Goal: Information Seeking & Learning: Check status

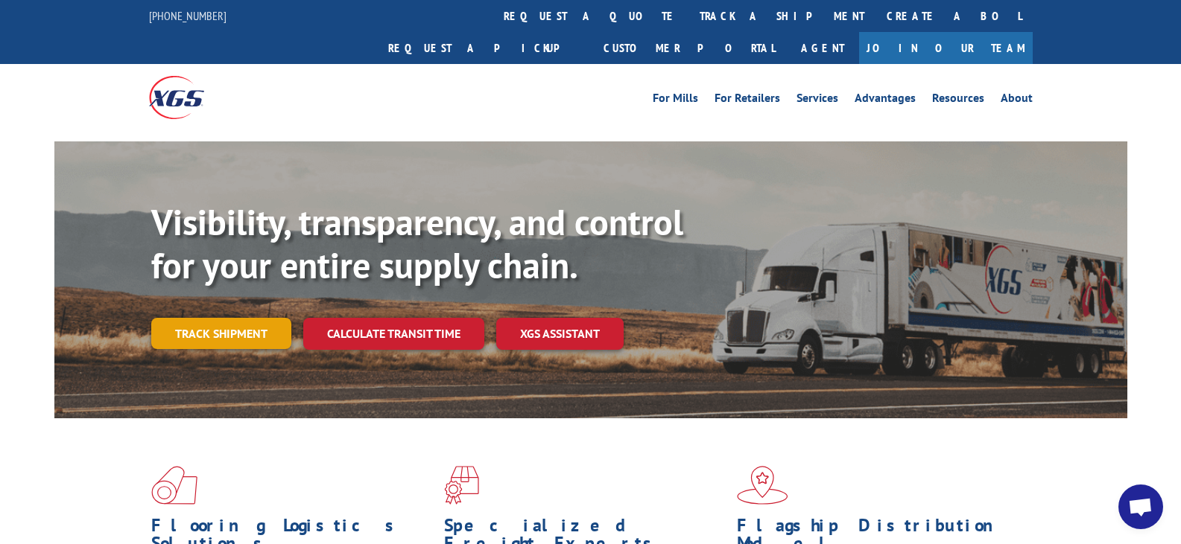
click at [244, 318] on link "Track shipment" at bounding box center [221, 333] width 140 height 31
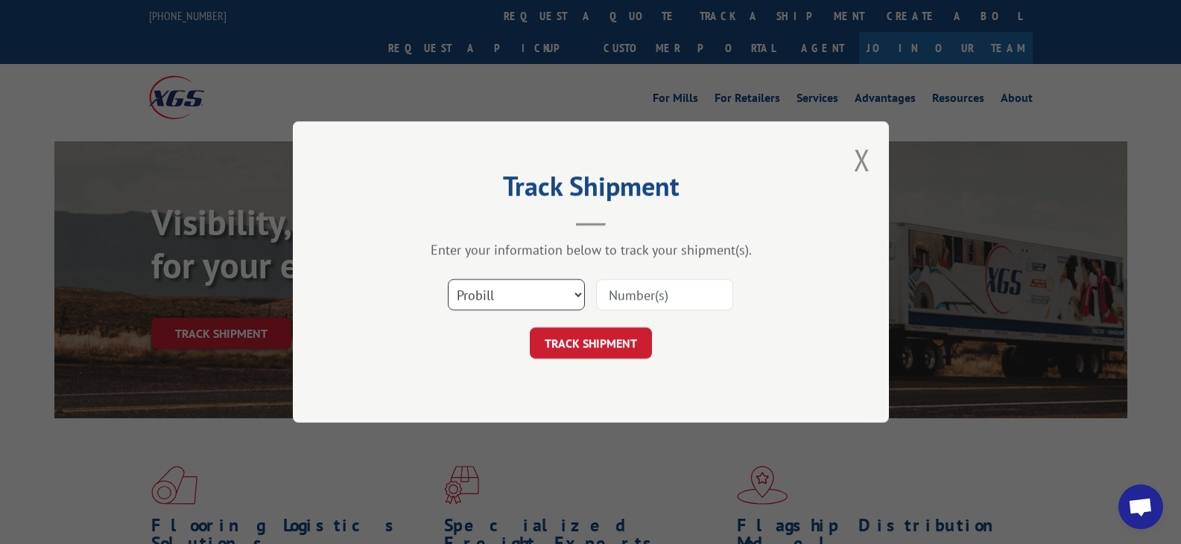
click at [580, 296] on select "Select category... Probill BOL PO" at bounding box center [516, 294] width 137 height 31
select select "bol"
click at [448, 279] on select "Select category... Probill BOL PO" at bounding box center [516, 294] width 137 height 31
click at [652, 299] on input at bounding box center [664, 294] width 137 height 31
type input "6046253"
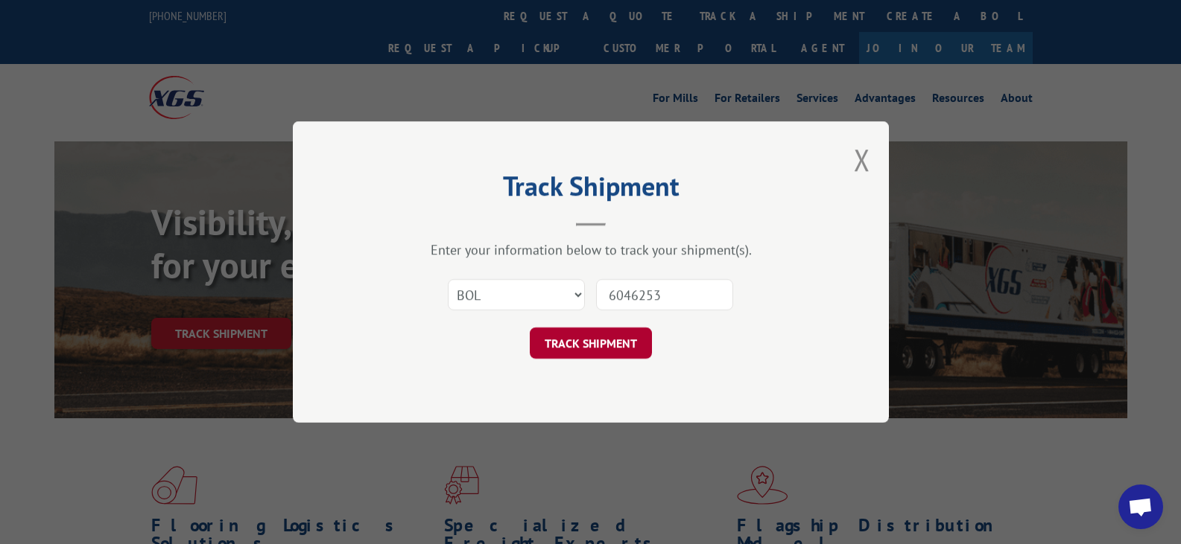
click at [579, 330] on button "TRACK SHIPMENT" at bounding box center [591, 343] width 122 height 31
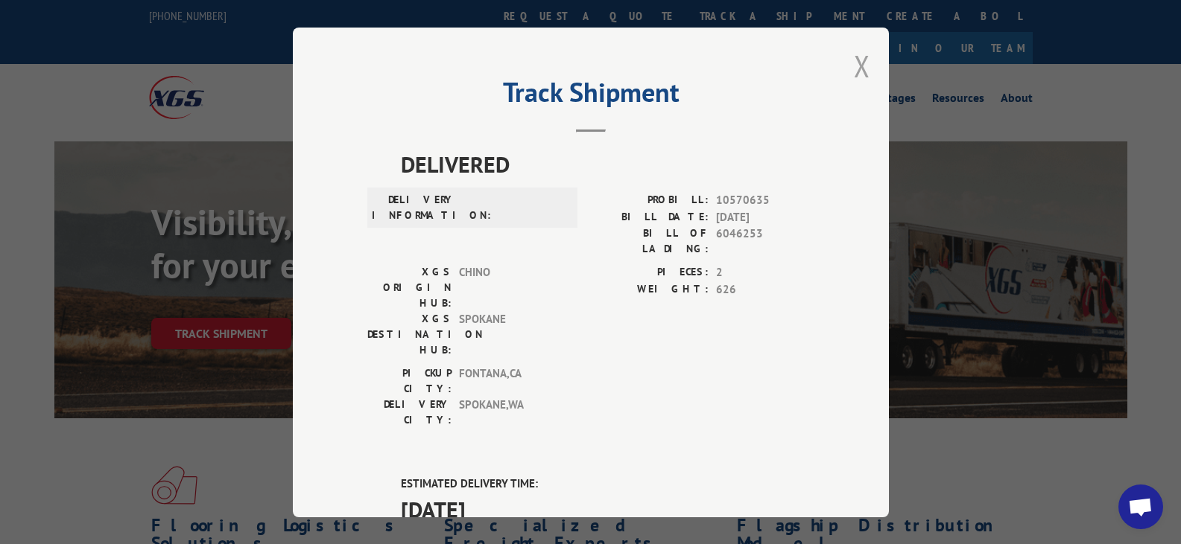
click at [854, 63] on button "Close modal" at bounding box center [862, 65] width 16 height 39
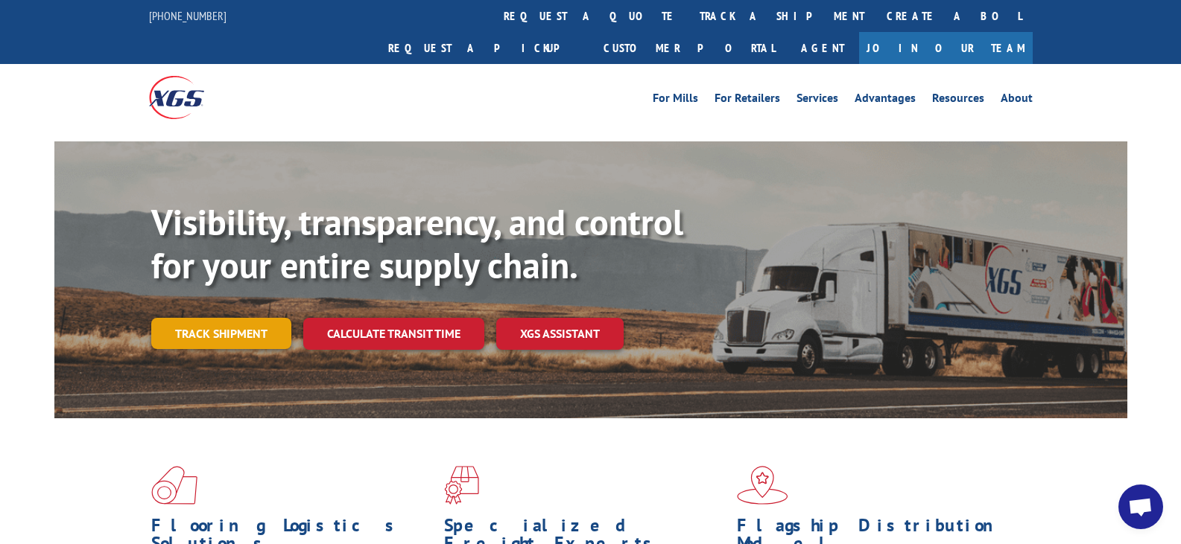
click at [244, 318] on link "Track shipment" at bounding box center [221, 333] width 140 height 31
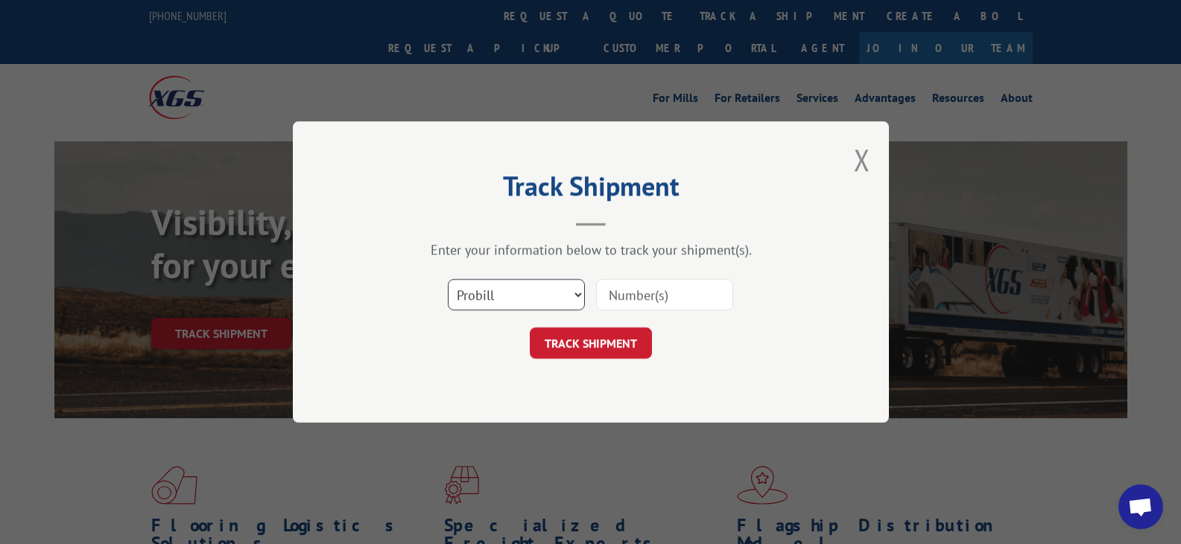
click at [574, 288] on select "Select category... Probill BOL PO" at bounding box center [516, 294] width 137 height 31
select select "bol"
click at [448, 279] on select "Select category... Probill BOL PO" at bounding box center [516, 294] width 137 height 31
click at [664, 296] on input at bounding box center [664, 294] width 137 height 31
type input "1"
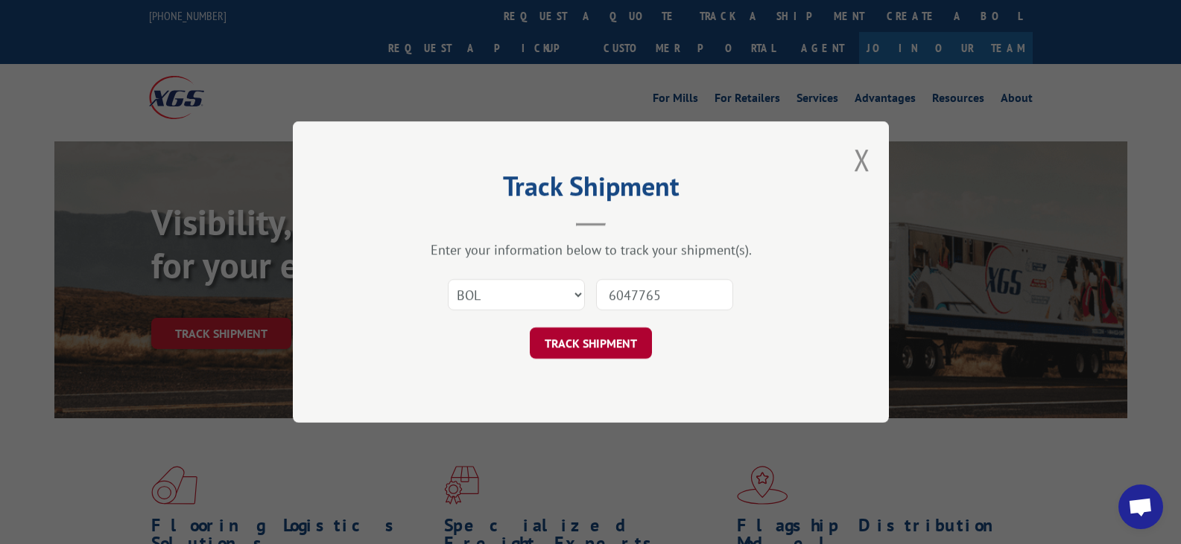
type input "6047765"
click at [633, 338] on button "TRACK SHIPMENT" at bounding box center [591, 343] width 122 height 31
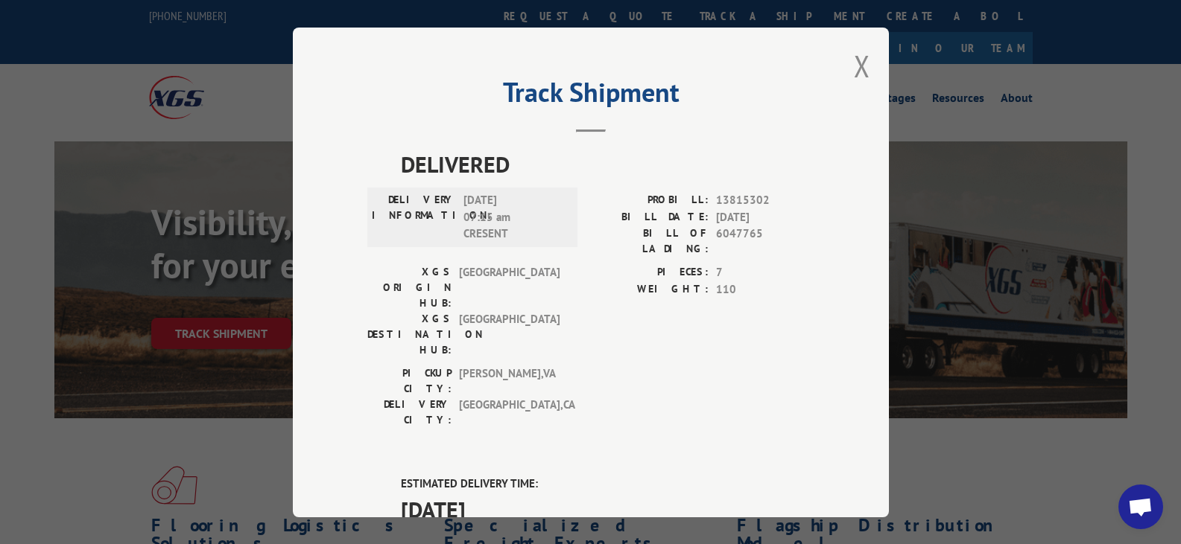
scroll to position [223, 0]
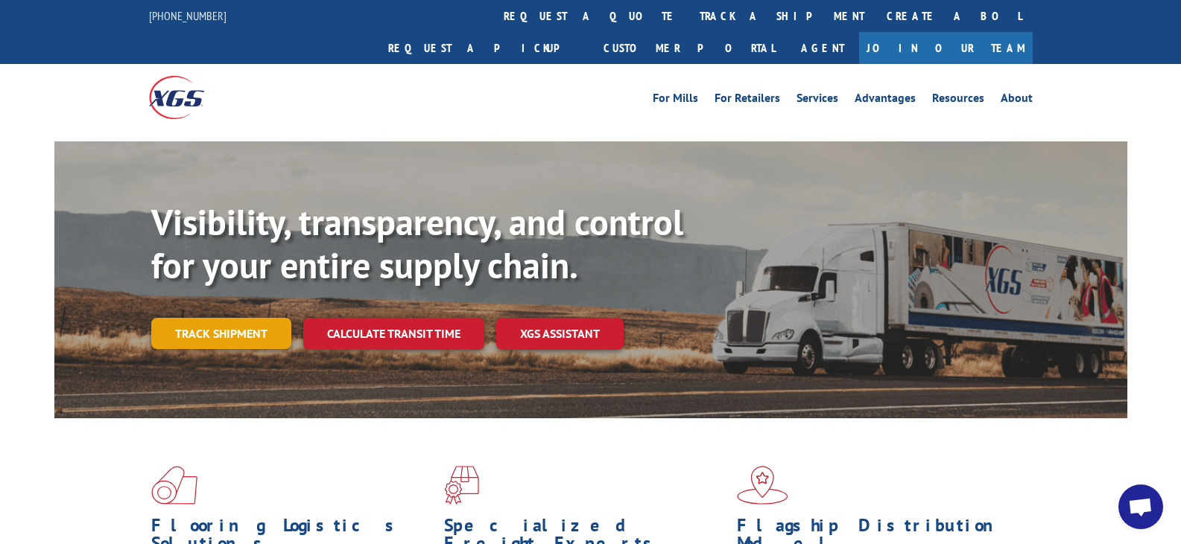
click at [235, 318] on link "Track shipment" at bounding box center [221, 333] width 140 height 31
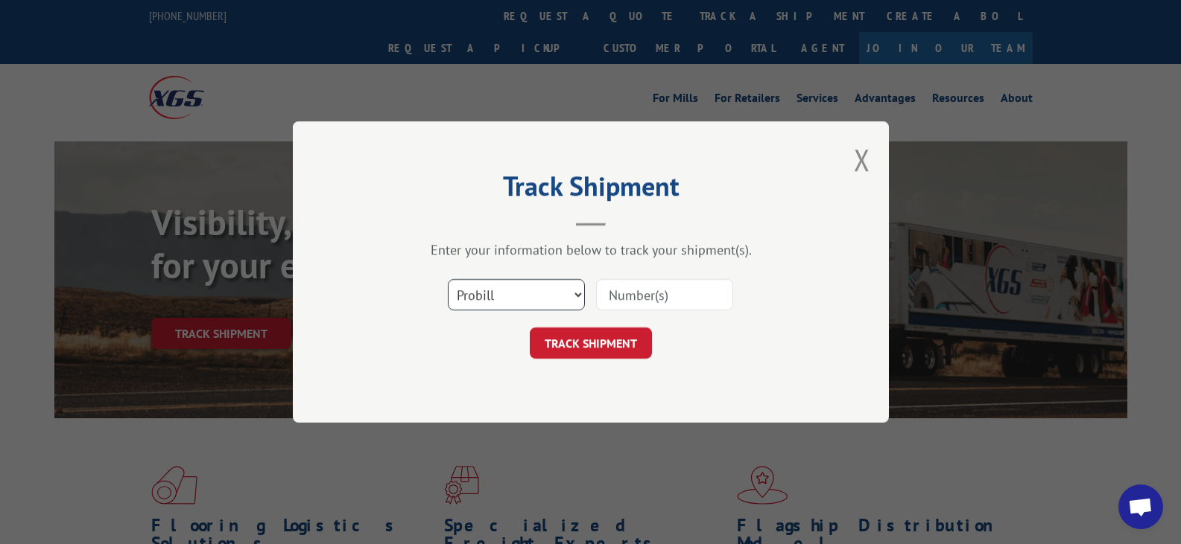
click at [558, 295] on select "Select category... Probill BOL PO" at bounding box center [516, 294] width 137 height 31
select select "bol"
click at [448, 279] on select "Select category... Probill BOL PO" at bounding box center [516, 294] width 137 height 31
click at [626, 293] on input at bounding box center [664, 294] width 137 height 31
type input "54395619"
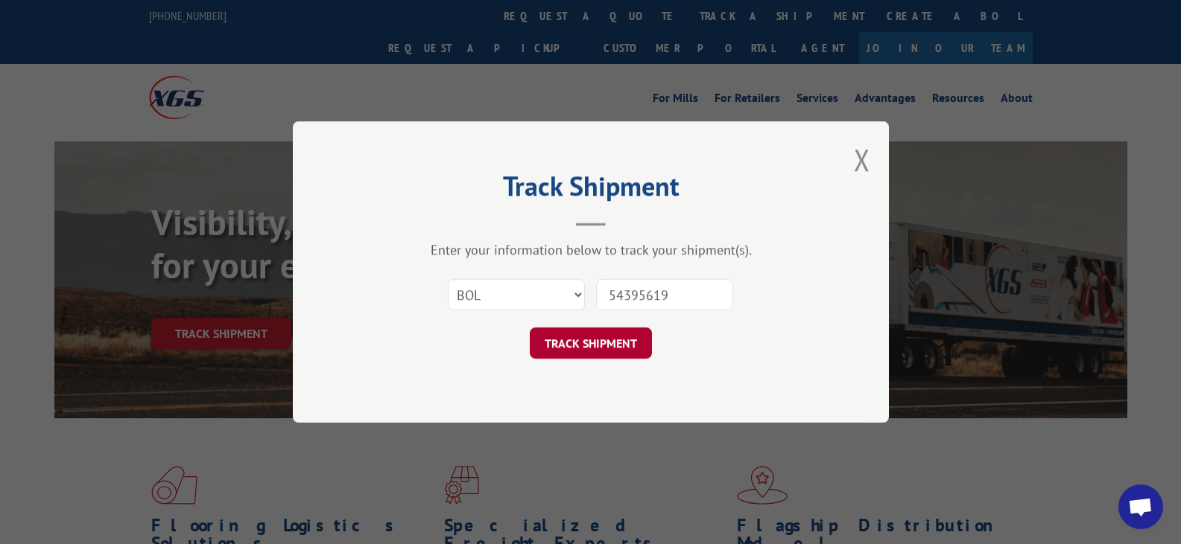
click at [600, 335] on button "TRACK SHIPMENT" at bounding box center [591, 343] width 122 height 31
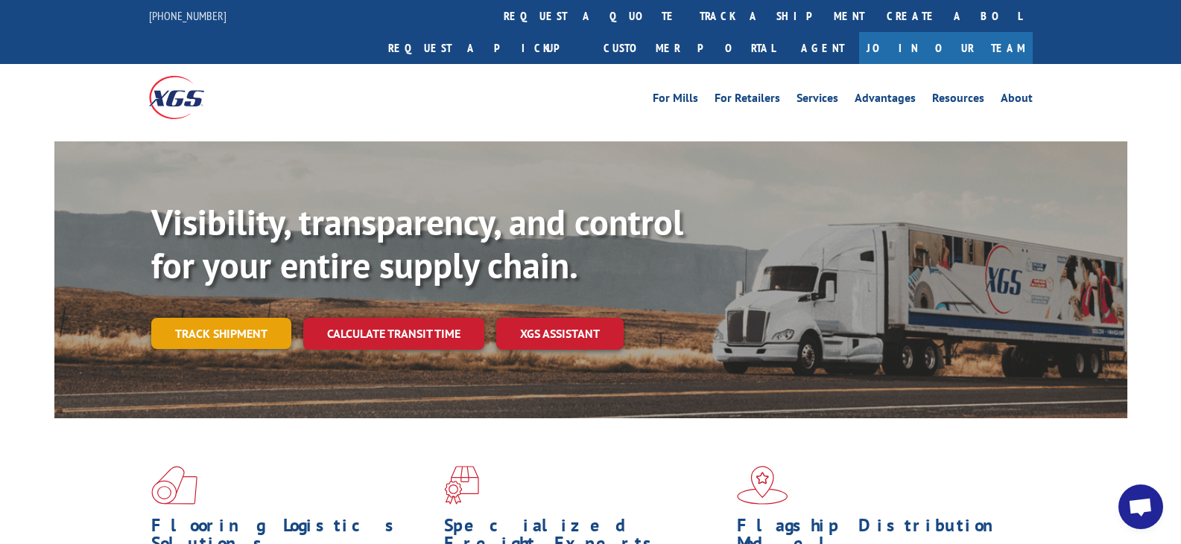
click at [252, 318] on link "Track shipment" at bounding box center [221, 333] width 140 height 31
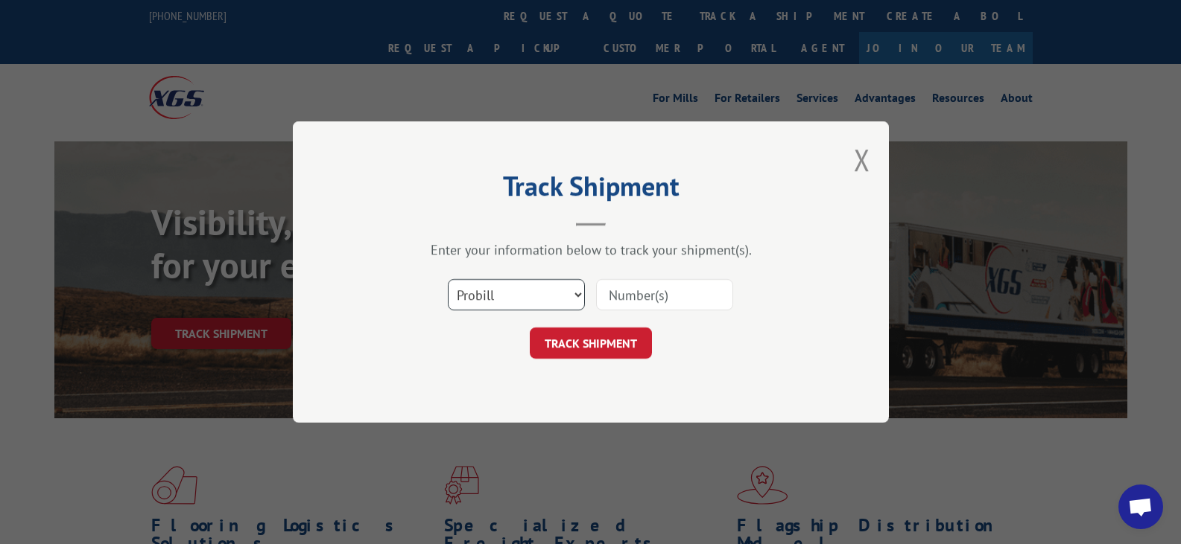
click at [570, 298] on select "Select category... Probill BOL PO" at bounding box center [516, 294] width 137 height 31
select select "bol"
click at [448, 279] on select "Select category... Probill BOL PO" at bounding box center [516, 294] width 137 height 31
drag, startPoint x: 648, startPoint y: 296, endPoint x: 649, endPoint y: 305, distance: 9.8
click at [649, 305] on input at bounding box center [664, 294] width 137 height 31
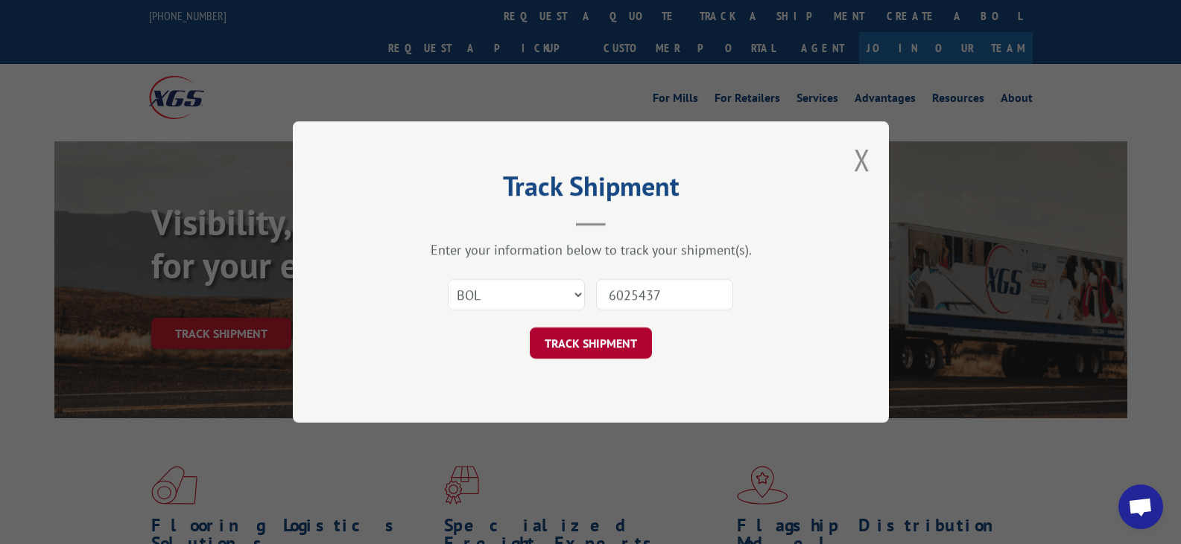
type input "6025437"
click at [596, 340] on button "TRACK SHIPMENT" at bounding box center [591, 343] width 122 height 31
